Goal: Book appointment/travel/reservation

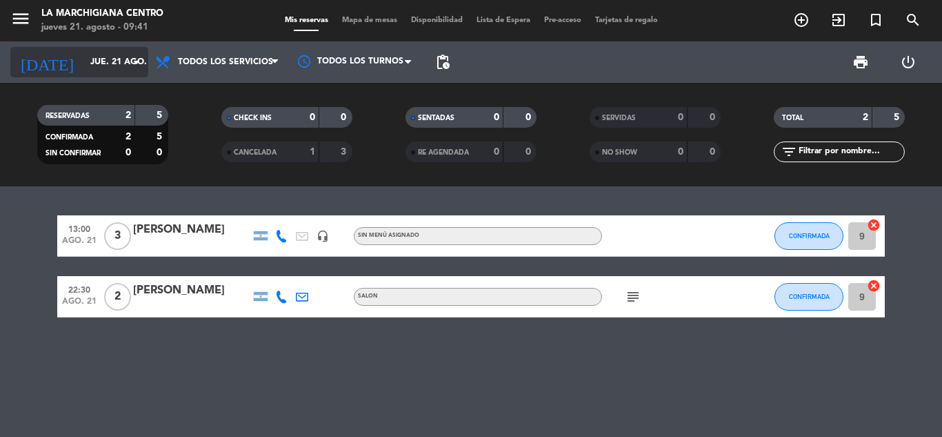
click at [132, 61] on icon "arrow_drop_down" at bounding box center [136, 62] width 17 height 17
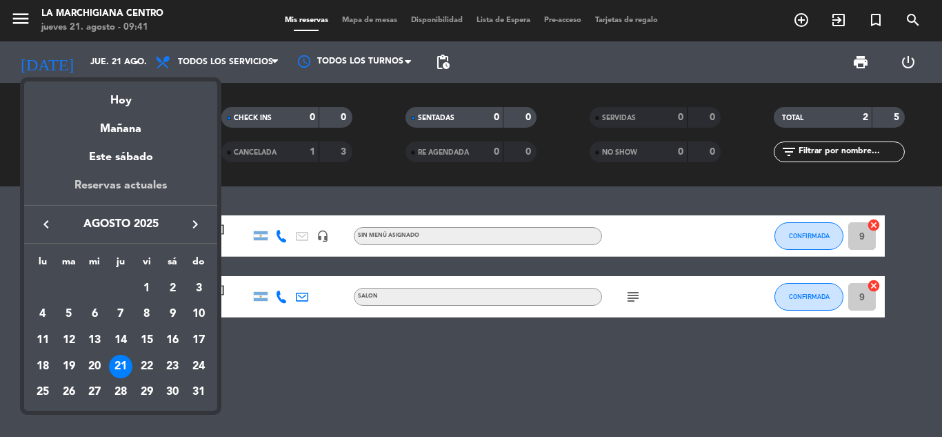
click at [124, 182] on div "Reservas actuales" at bounding box center [120, 191] width 193 height 28
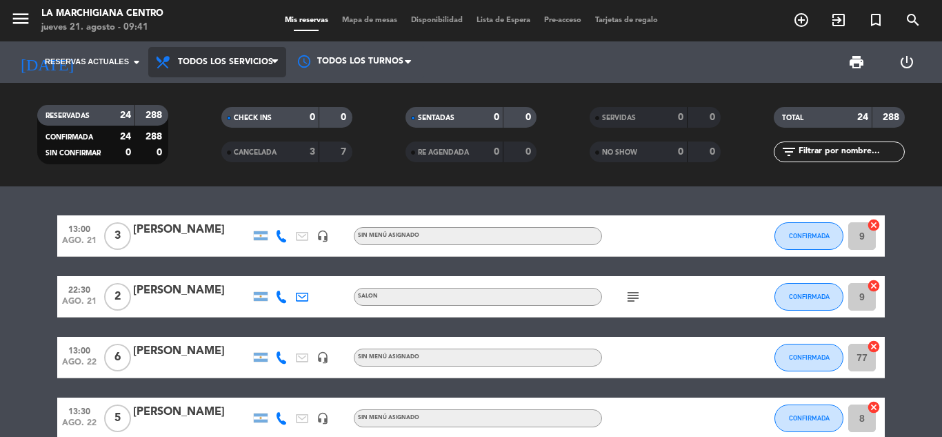
click at [274, 56] on span at bounding box center [279, 62] width 14 height 13
click at [201, 90] on div "menu La Marchigiana Centro [DATE] 21. agosto - 09:41 Mis reservas Mapa de mesas…" at bounding box center [471, 93] width 942 height 186
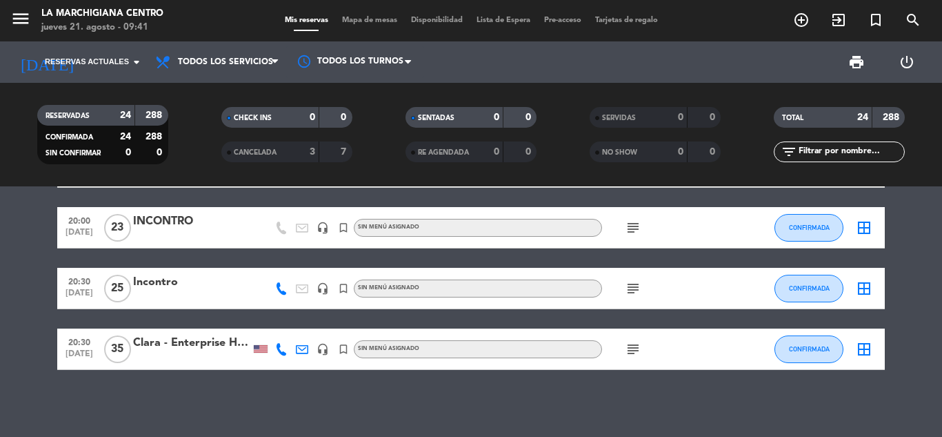
scroll to position [1266, 0]
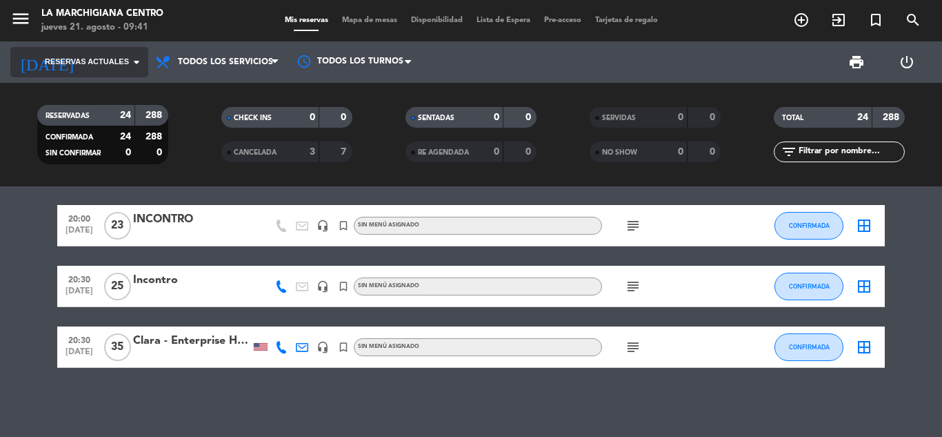
click at [137, 61] on icon "arrow_drop_down" at bounding box center [136, 62] width 17 height 17
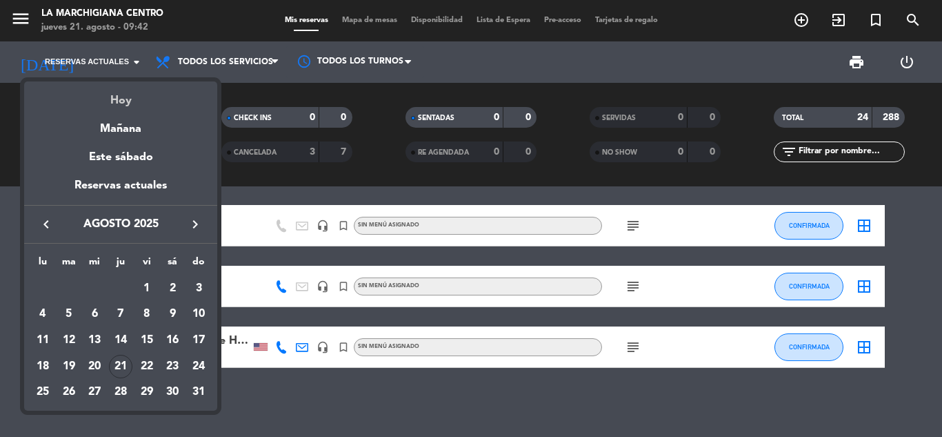
click at [123, 102] on div "Hoy" at bounding box center [120, 95] width 193 height 28
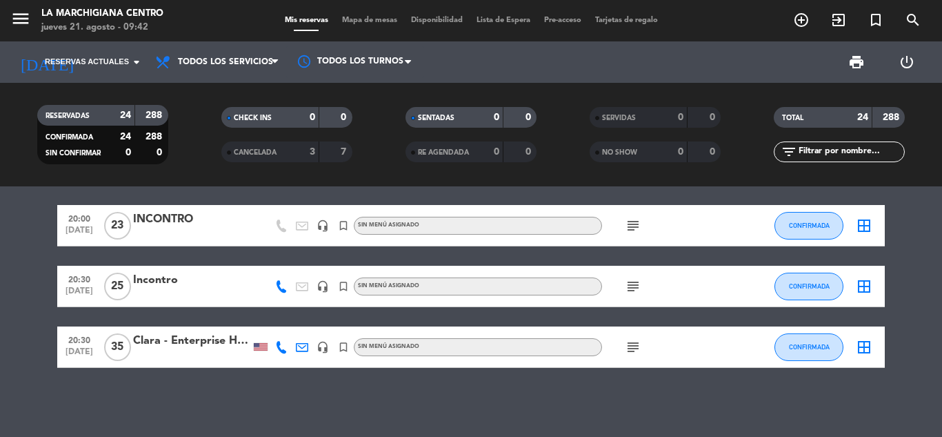
type input "jue. 21 ago."
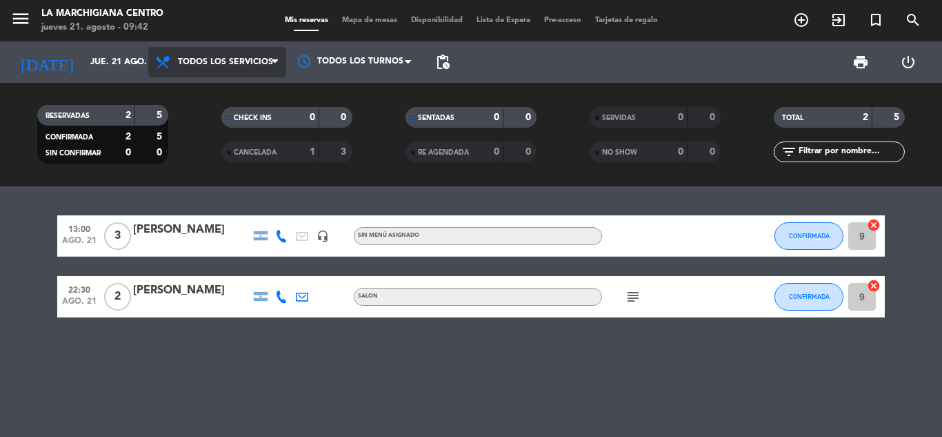
click at [275, 60] on icon at bounding box center [275, 62] width 6 height 11
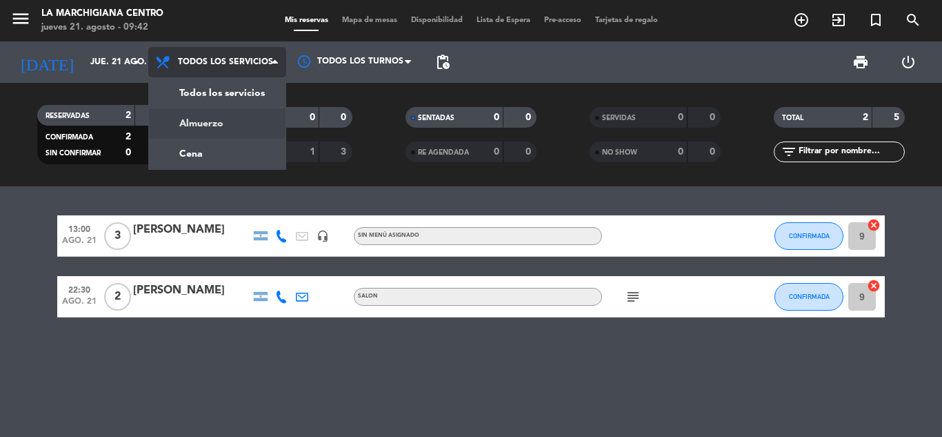
click at [212, 123] on div "menu La Marchigiana Centro [DATE] 21. agosto - 09:42 Mis reservas Mapa de mesas…" at bounding box center [471, 93] width 942 height 186
